Goal: Information Seeking & Learning: Check status

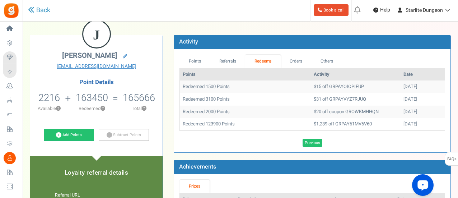
drag, startPoint x: 389, startPoint y: 124, endPoint x: 423, endPoint y: 124, distance: 33.1
click at [423, 124] on td "[DATE]" at bounding box center [423, 124] width 44 height 13
copy td "[DATE]"
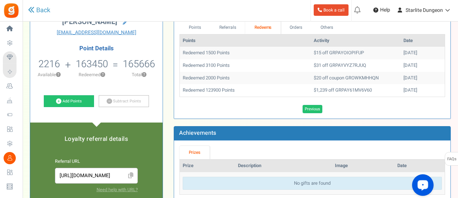
scroll to position [72, 0]
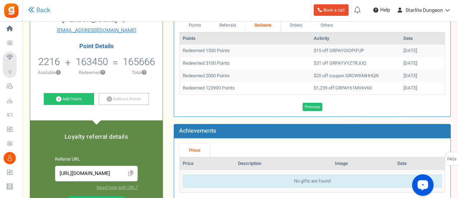
click at [334, 84] on td "$1,239 off GRPAY61MV6V60" at bounding box center [356, 88] width 90 height 13
click at [335, 84] on td "$1,239 off GRPAY61MV6V60" at bounding box center [356, 88] width 90 height 13
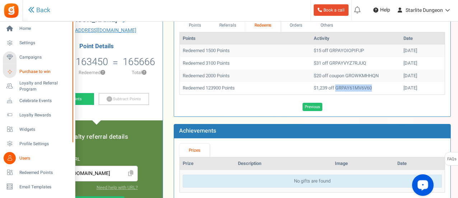
copy td "GRPAY61MV6V60"
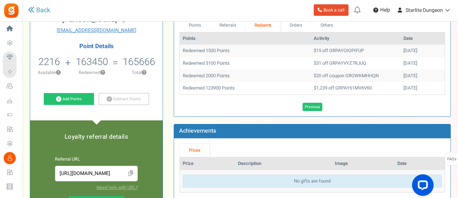
click at [337, 74] on td "$20 off coupon GROWKMHHQN" at bounding box center [356, 76] width 90 height 13
click at [343, 77] on td "$20 off coupon GROWKMHHQN" at bounding box center [356, 76] width 90 height 13
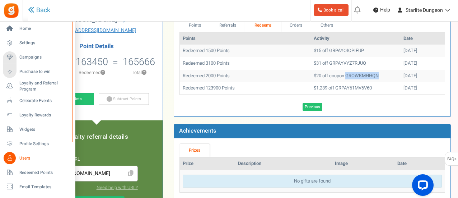
copy td "GROWKMHHQN"
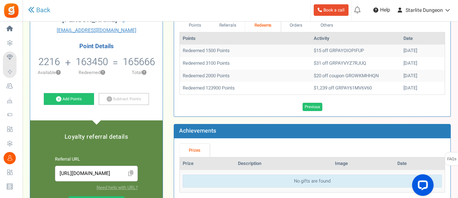
click at [324, 63] on td "$31 off GRPAYVYZ7RJUQ" at bounding box center [356, 63] width 90 height 13
copy td "GRPAYVYZ7RJUQ"
click at [329, 50] on td "$15 off GRPAYOIOPIFUP" at bounding box center [356, 51] width 90 height 13
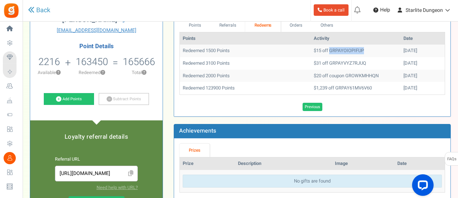
copy td "GRPAYOIOPIFUP"
click at [321, 106] on link "Previous" at bounding box center [313, 107] width 20 height 9
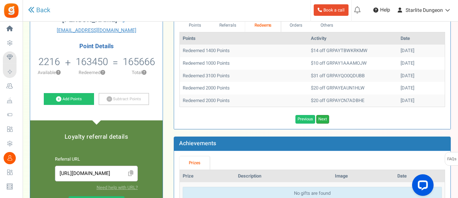
click at [323, 116] on link "Next" at bounding box center [323, 119] width 13 height 9
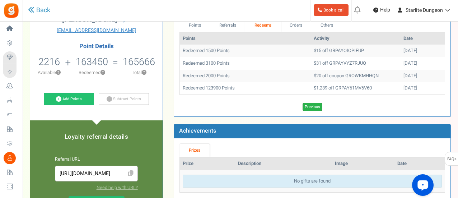
click at [306, 107] on link "Previous" at bounding box center [313, 107] width 20 height 9
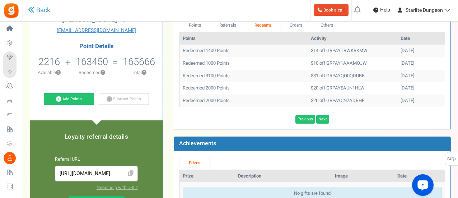
click at [322, 102] on td "$20 off GRPAYCN7ADBHE" at bounding box center [353, 100] width 90 height 13
copy td "GRPAYCN7ADBHE"
click at [333, 87] on td "$20 off GRPAYEAUN1HLW" at bounding box center [353, 88] width 90 height 13
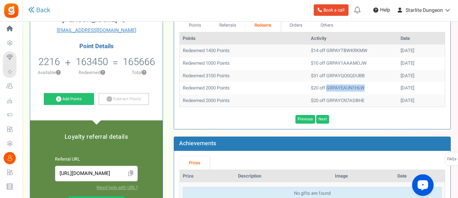
copy td "GRPAYEAUN1HLW"
click at [347, 73] on td "$31 off GRPAYQO0QDUBB" at bounding box center [353, 76] width 90 height 13
copy td "GRPAYQO0QDUBB"
click at [329, 63] on td "$10 off GRPAY1AAAMOJW" at bounding box center [353, 63] width 90 height 13
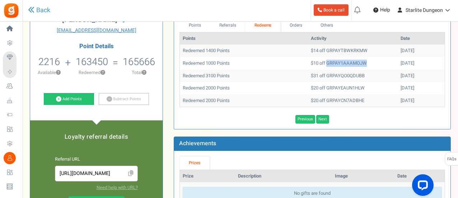
click at [329, 63] on td "$10 off GRPAY1AAAMOJW" at bounding box center [353, 63] width 90 height 13
copy td "GRPAY1AAAMOJW"
click at [330, 51] on td "$14 off GRPAYTBWKRKMW" at bounding box center [353, 51] width 90 height 13
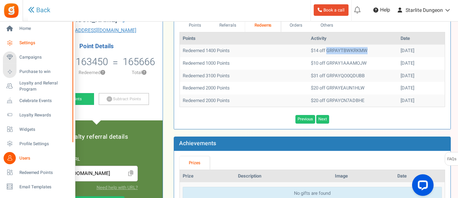
copy td "GRPAYTBWKRKMW"
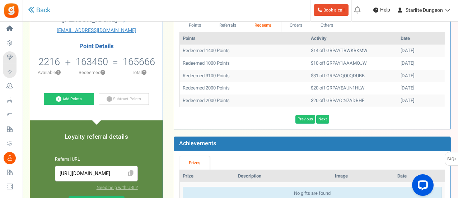
click at [309, 38] on th "Activity" at bounding box center [353, 38] width 90 height 13
click at [316, 49] on td "$14 off GRPAYTBWKRKMW" at bounding box center [353, 51] width 90 height 13
click at [305, 122] on link "Previous" at bounding box center [306, 119] width 20 height 9
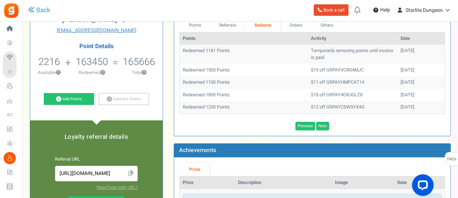
click at [336, 105] on td "$12 off GRPAYCSW5YX4G" at bounding box center [353, 107] width 90 height 13
click at [322, 92] on td "$18 off GRPAY4EXUGLZ8" at bounding box center [353, 95] width 90 height 13
click at [328, 80] on td "$11 off GRPAYHMPCAT14" at bounding box center [353, 82] width 90 height 13
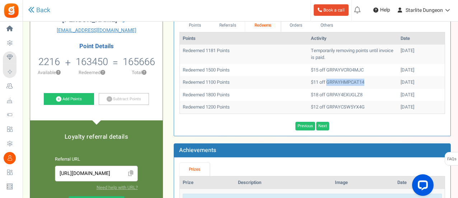
click at [328, 80] on td "$11 off GRPAYHMPCAT14" at bounding box center [353, 82] width 90 height 13
click at [316, 71] on td "$15 off GRPAYVCR04MJC" at bounding box center [353, 70] width 90 height 13
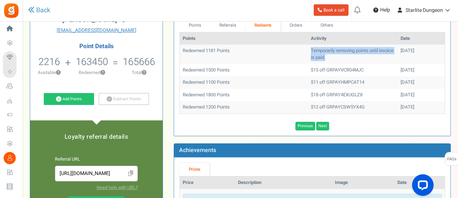
drag, startPoint x: 332, startPoint y: 58, endPoint x: 281, endPoint y: 49, distance: 51.4
click at [281, 49] on tr "Redeemed 1181 Points Temporarily removing points until invoice is paid. [DATE]" at bounding box center [312, 54] width 265 height 19
click at [305, 125] on link "Previous" at bounding box center [306, 126] width 20 height 9
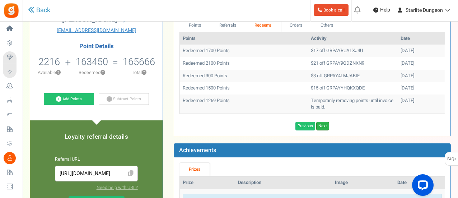
click at [325, 122] on link "Next" at bounding box center [323, 126] width 13 height 9
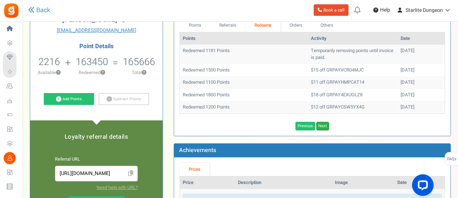
click at [321, 126] on link "Next" at bounding box center [323, 126] width 13 height 9
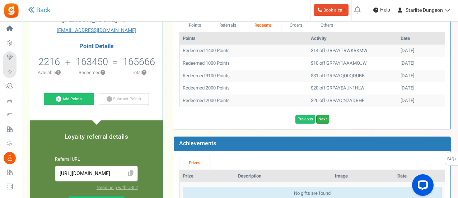
click at [323, 120] on link "Next" at bounding box center [323, 119] width 13 height 9
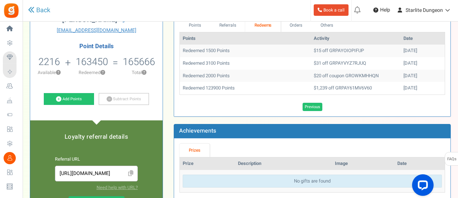
click at [353, 75] on td "$20 off coupon GROWKMHHQN" at bounding box center [356, 76] width 90 height 13
click at [350, 78] on td "$20 off coupon GROWKMHHQN" at bounding box center [356, 76] width 90 height 13
click at [350, 77] on td "$20 off coupon GROWKMHHQN" at bounding box center [356, 76] width 90 height 13
click at [328, 59] on td "$31 off GRPAYVYZ7RJUQ" at bounding box center [356, 63] width 90 height 13
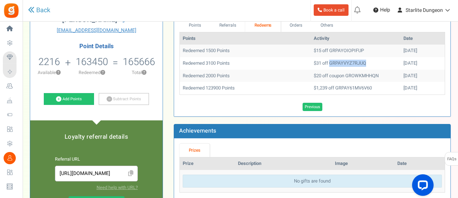
click at [328, 59] on td "$31 off GRPAYVYZ7RJUQ" at bounding box center [356, 63] width 90 height 13
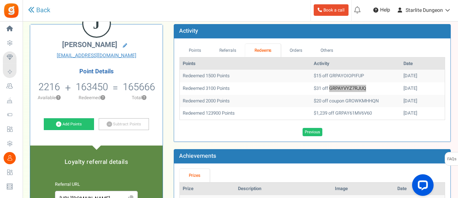
scroll to position [36, 0]
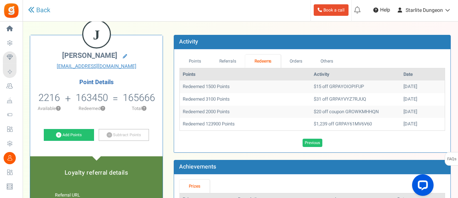
click at [322, 89] on td "$15 off GRPAYOIOPIFUP" at bounding box center [356, 86] width 90 height 13
drag, startPoint x: 322, startPoint y: 89, endPoint x: 322, endPoint y: 84, distance: 4.3
click at [322, 88] on td "$15 off GRPAYOIOPIFUP" at bounding box center [356, 86] width 90 height 13
click at [315, 140] on link "Previous" at bounding box center [313, 143] width 20 height 9
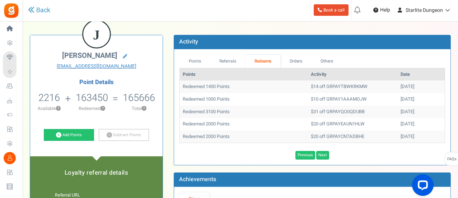
click at [337, 136] on td "$20 off GRPAYCN7ADBHE" at bounding box center [353, 136] width 90 height 13
click at [326, 111] on td "$31 off GRPAYQO0QDUBB" at bounding box center [353, 112] width 90 height 13
click at [322, 121] on td "$20 off GRPAYEAUN1HLW" at bounding box center [353, 124] width 90 height 13
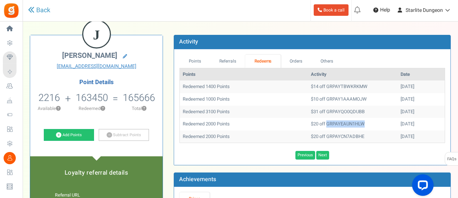
click at [322, 121] on td "$20 off GRPAYEAUN1HLW" at bounding box center [353, 124] width 90 height 13
click at [318, 111] on td "$31 off GRPAYQO0QDUBB" at bounding box center [353, 112] width 90 height 13
click at [340, 94] on td "$10 off GRPAY1AAAMOJW" at bounding box center [353, 99] width 90 height 13
click at [340, 96] on td "$10 off GRPAY1AAAMOJW" at bounding box center [353, 99] width 90 height 13
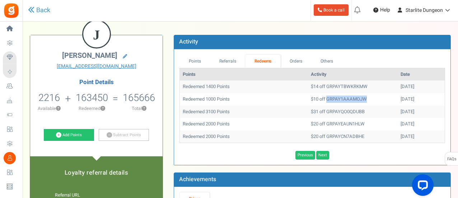
click at [340, 96] on td "$10 off GRPAY1AAAMOJW" at bounding box center [353, 99] width 90 height 13
click at [338, 86] on td "$14 off GRPAYTBWKRKMW" at bounding box center [353, 86] width 90 height 13
drag, startPoint x: 338, startPoint y: 86, endPoint x: 342, endPoint y: 82, distance: 5.1
click at [341, 82] on td "$14 off GRPAYTBWKRKMW" at bounding box center [353, 86] width 90 height 13
click at [310, 155] on link "Previous" at bounding box center [306, 155] width 20 height 9
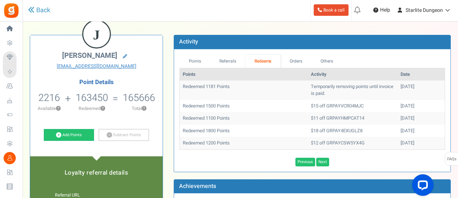
click at [316, 146] on td "$12 off GRPAYCSW5YX4G" at bounding box center [353, 143] width 90 height 13
click at [326, 127] on td "$18 off GRPAY4EXUGLZ8" at bounding box center [353, 131] width 90 height 13
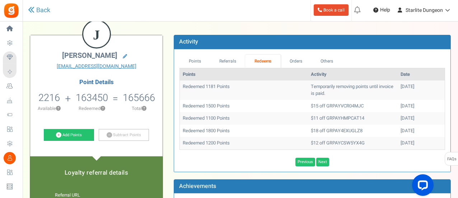
click at [337, 118] on td "$11 off GRPAYHMPCAT14" at bounding box center [353, 118] width 90 height 13
click at [331, 106] on td "$15 off GRPAYVCR04MJC" at bounding box center [353, 106] width 90 height 13
click at [308, 161] on link "Previous" at bounding box center [306, 162] width 20 height 9
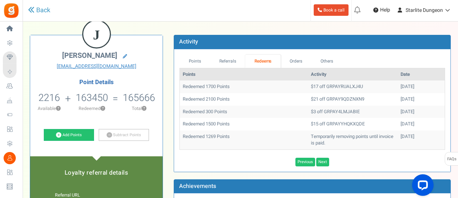
click at [328, 119] on td "$15 off GRPAYYHQKXQDE" at bounding box center [353, 124] width 90 height 13
click at [323, 161] on link "Next" at bounding box center [323, 162] width 13 height 9
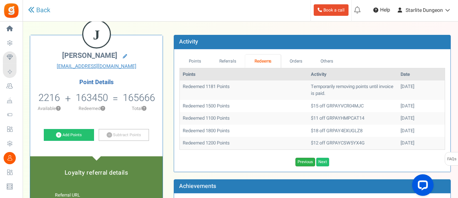
click at [310, 161] on link "Previous" at bounding box center [306, 162] width 20 height 9
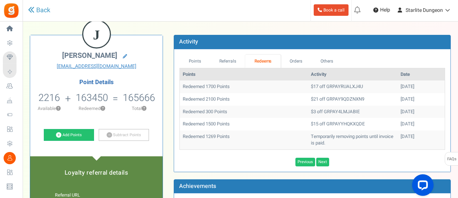
click at [337, 124] on td "$15 off GRPAYYHQKXQDE" at bounding box center [353, 124] width 90 height 13
click at [331, 109] on td "$3 off GRPAY4LMJABIE" at bounding box center [353, 112] width 90 height 13
click at [340, 98] on td "$21 off GRPAY9QDZNXN9" at bounding box center [353, 99] width 90 height 13
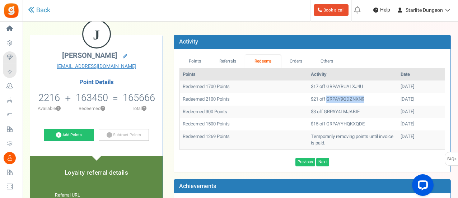
click at [340, 98] on td "$21 off GRPAY9QDZNXN9" at bounding box center [353, 99] width 90 height 13
click at [341, 87] on td "$17 off GRPAYRUALXJ4U" at bounding box center [353, 86] width 90 height 13
click at [326, 161] on link "Next" at bounding box center [323, 162] width 13 height 9
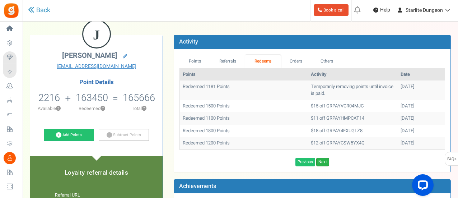
click at [325, 161] on link "Next" at bounding box center [323, 162] width 13 height 9
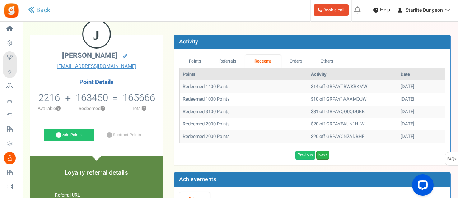
click at [326, 151] on link "Next" at bounding box center [323, 155] width 13 height 9
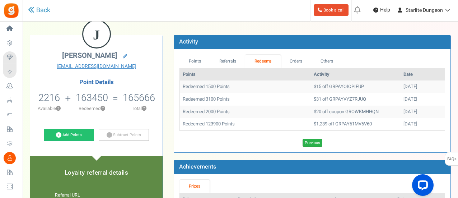
click at [311, 140] on link "Previous" at bounding box center [313, 143] width 20 height 9
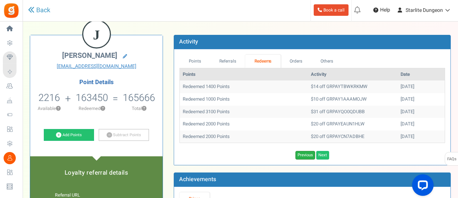
click at [303, 155] on link "Previous" at bounding box center [306, 155] width 20 height 9
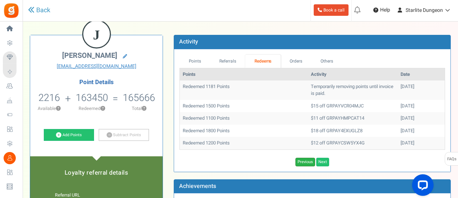
click at [308, 162] on link "Previous" at bounding box center [306, 162] width 20 height 9
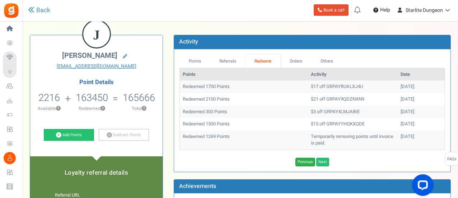
click at [303, 158] on link "Previous" at bounding box center [306, 162] width 20 height 9
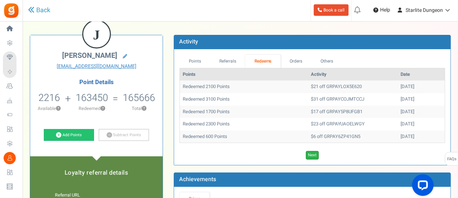
click at [313, 154] on link "Next" at bounding box center [312, 155] width 13 height 9
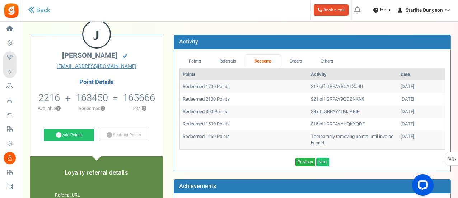
click at [302, 164] on link "Previous" at bounding box center [306, 162] width 20 height 9
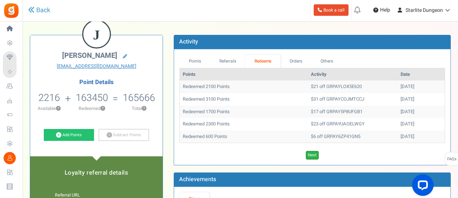
click at [316, 154] on link "Next" at bounding box center [312, 155] width 13 height 9
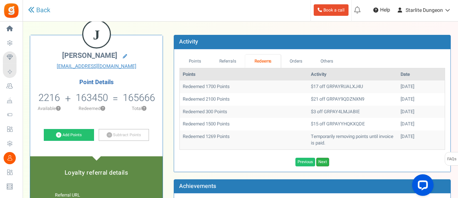
click at [321, 161] on link "Next" at bounding box center [323, 162] width 13 height 9
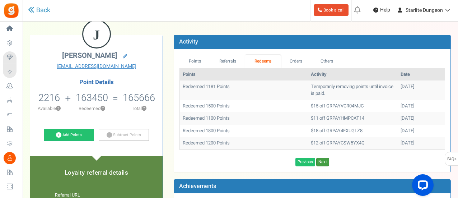
click at [321, 161] on link "Next" at bounding box center [323, 162] width 13 height 9
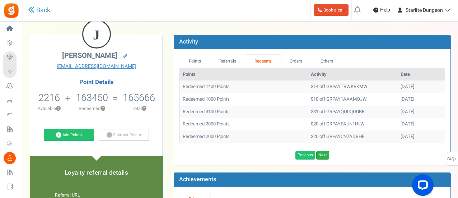
click at [326, 152] on link "Next" at bounding box center [323, 155] width 13 height 9
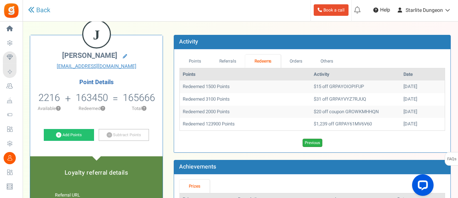
click at [312, 142] on link "Previous" at bounding box center [313, 143] width 20 height 9
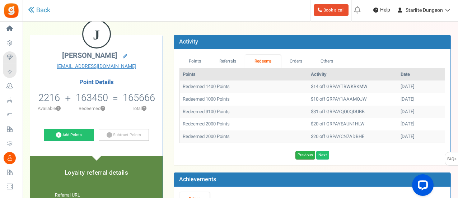
click at [305, 157] on link "Previous" at bounding box center [306, 155] width 20 height 9
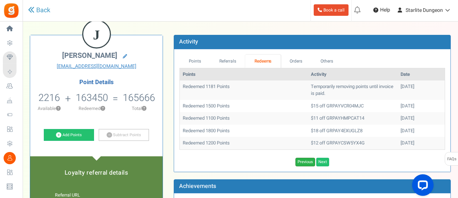
click at [302, 161] on link "Previous" at bounding box center [306, 162] width 20 height 9
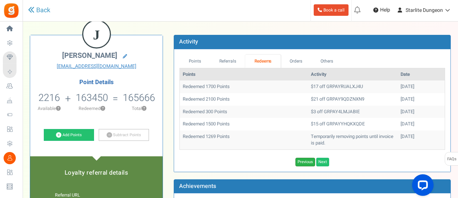
click at [301, 163] on link "Previous" at bounding box center [306, 162] width 20 height 9
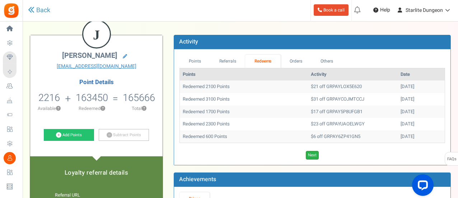
click at [314, 154] on link "Next" at bounding box center [312, 155] width 13 height 9
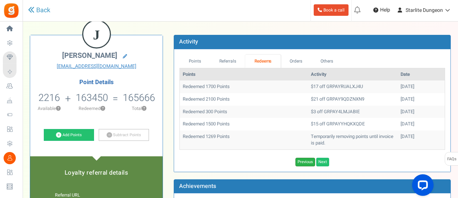
click at [313, 159] on link "Previous" at bounding box center [306, 162] width 20 height 9
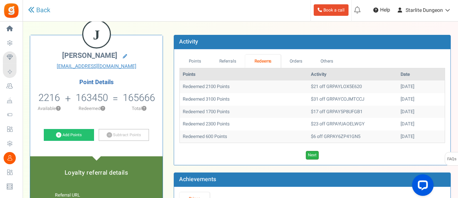
click at [315, 157] on link "Next" at bounding box center [312, 155] width 13 height 9
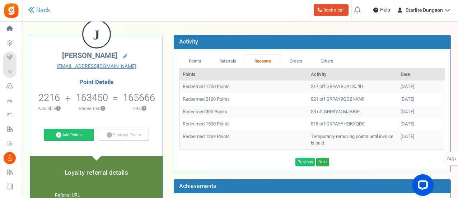
click at [323, 162] on link "Next" at bounding box center [323, 162] width 13 height 9
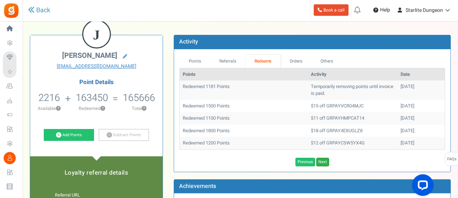
click at [323, 159] on link "Next" at bounding box center [323, 162] width 13 height 9
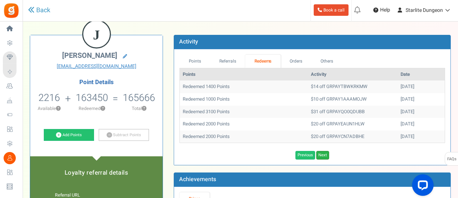
click at [323, 152] on link "Next" at bounding box center [323, 155] width 13 height 9
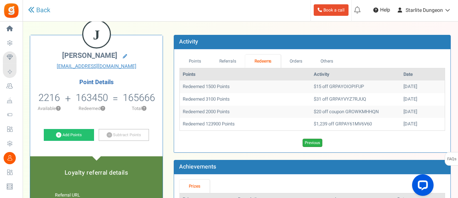
click at [310, 141] on link "Previous" at bounding box center [313, 143] width 20 height 9
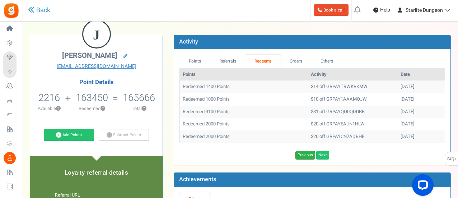
click at [306, 156] on link "Previous" at bounding box center [306, 155] width 20 height 9
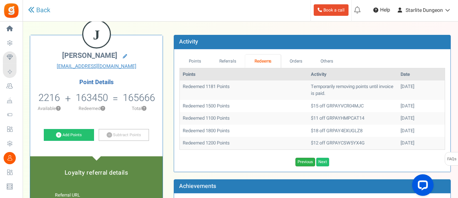
click at [304, 160] on link "Previous" at bounding box center [306, 162] width 20 height 9
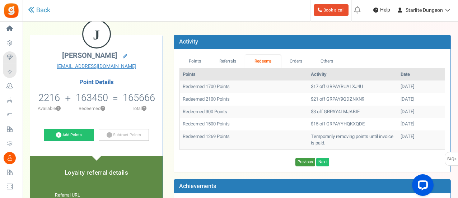
click at [304, 160] on link "Previous" at bounding box center [306, 162] width 20 height 9
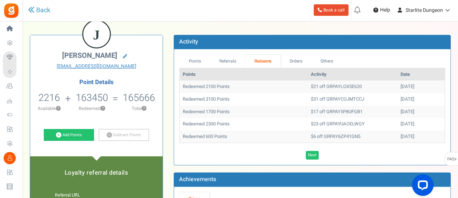
click at [335, 136] on td "$6 off GRPAY6ZP41GN5" at bounding box center [353, 136] width 90 height 13
click at [324, 124] on td "$23 off GRPAYUAOELWGY" at bounding box center [353, 124] width 90 height 13
click at [331, 112] on td "$17 off GRPAY5P8UFGB1" at bounding box center [353, 112] width 90 height 13
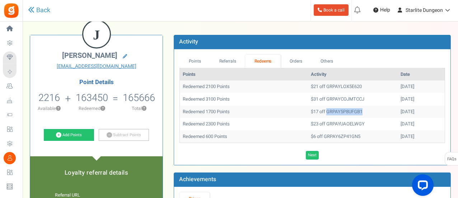
click at [331, 112] on td "$17 off GRPAY5P8UFGB1" at bounding box center [353, 112] width 90 height 13
click at [328, 96] on td "$31 off GRPAYCOJMTCCJ" at bounding box center [353, 99] width 90 height 13
click at [331, 87] on td "$21 off GRPAYLOX5E620" at bounding box center [353, 86] width 90 height 13
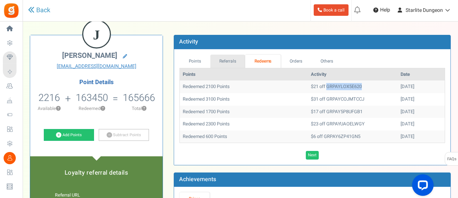
click at [234, 59] on link "Referrals" at bounding box center [228, 61] width 35 height 13
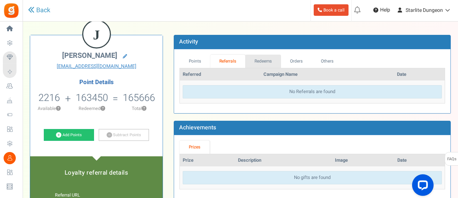
click at [276, 61] on link "Redeems" at bounding box center [263, 61] width 36 height 13
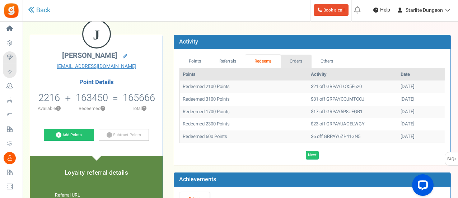
click at [304, 62] on link "Orders" at bounding box center [296, 61] width 31 height 13
